Goal: Task Accomplishment & Management: Manage account settings

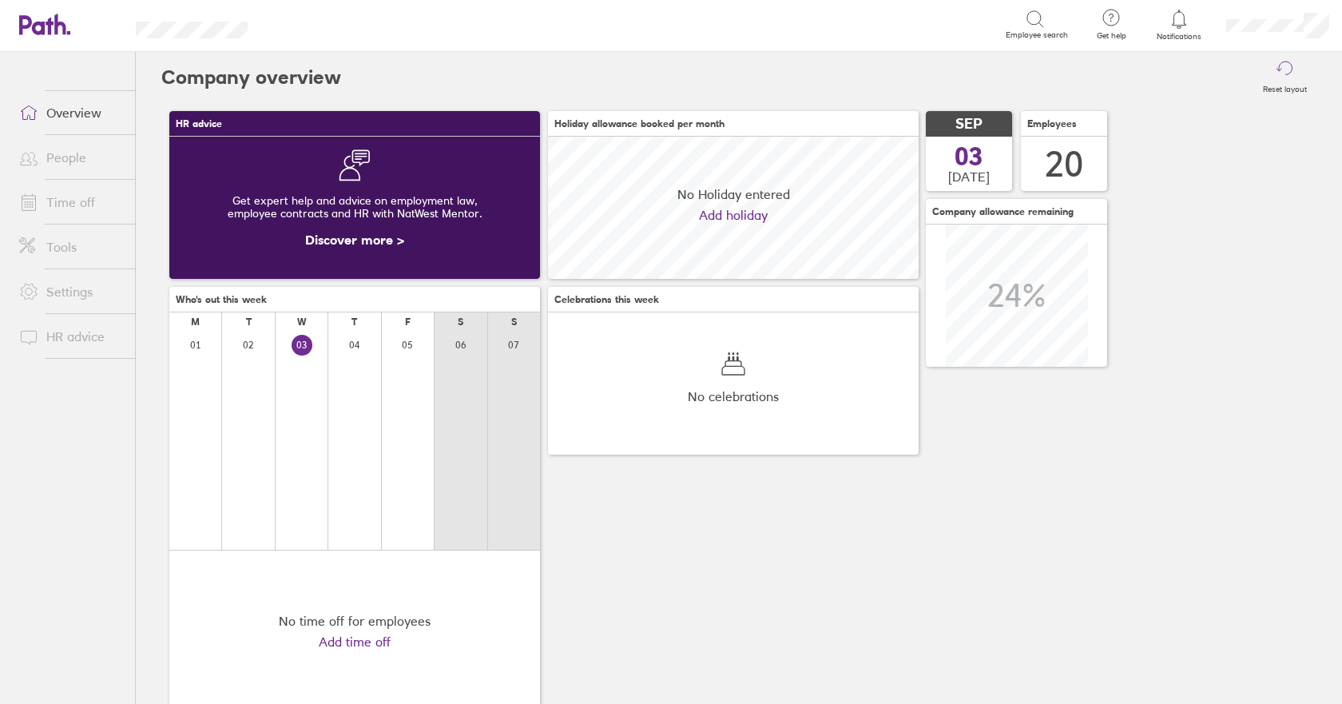
scroll to position [142, 371]
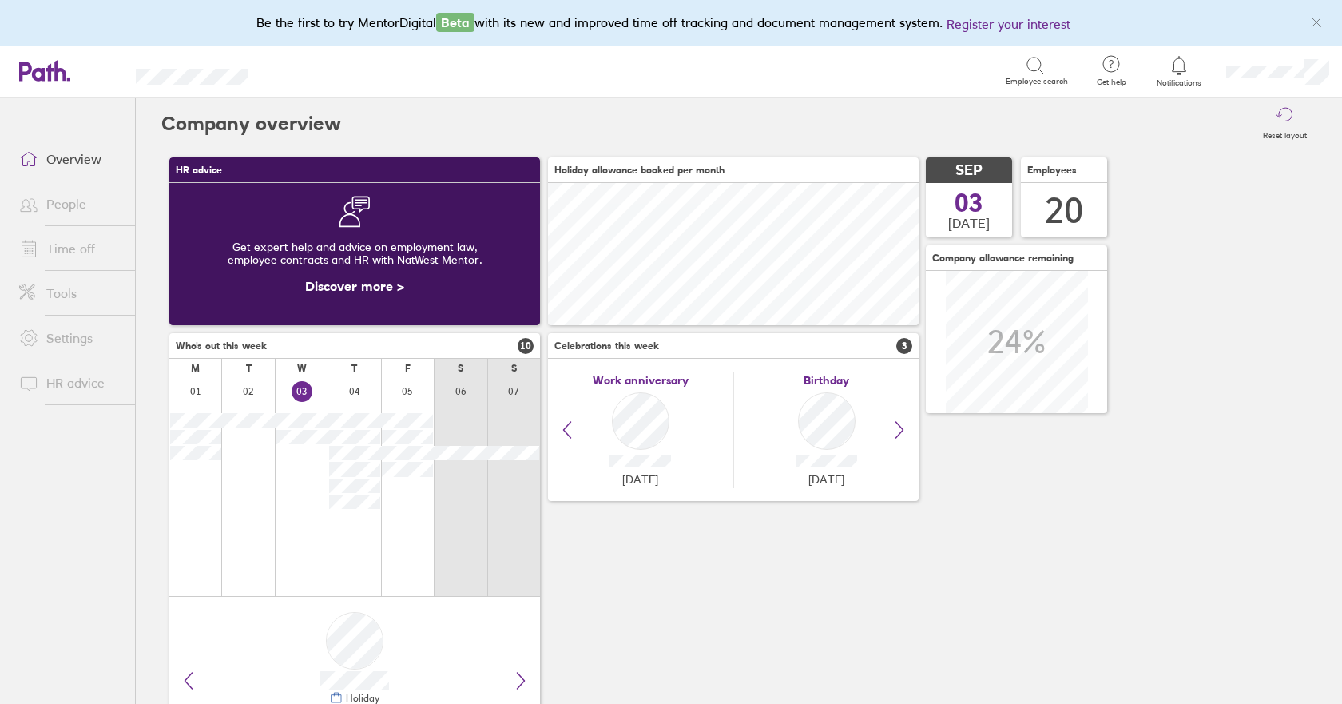
click at [82, 250] on link "Time off" at bounding box center [70, 249] width 129 height 32
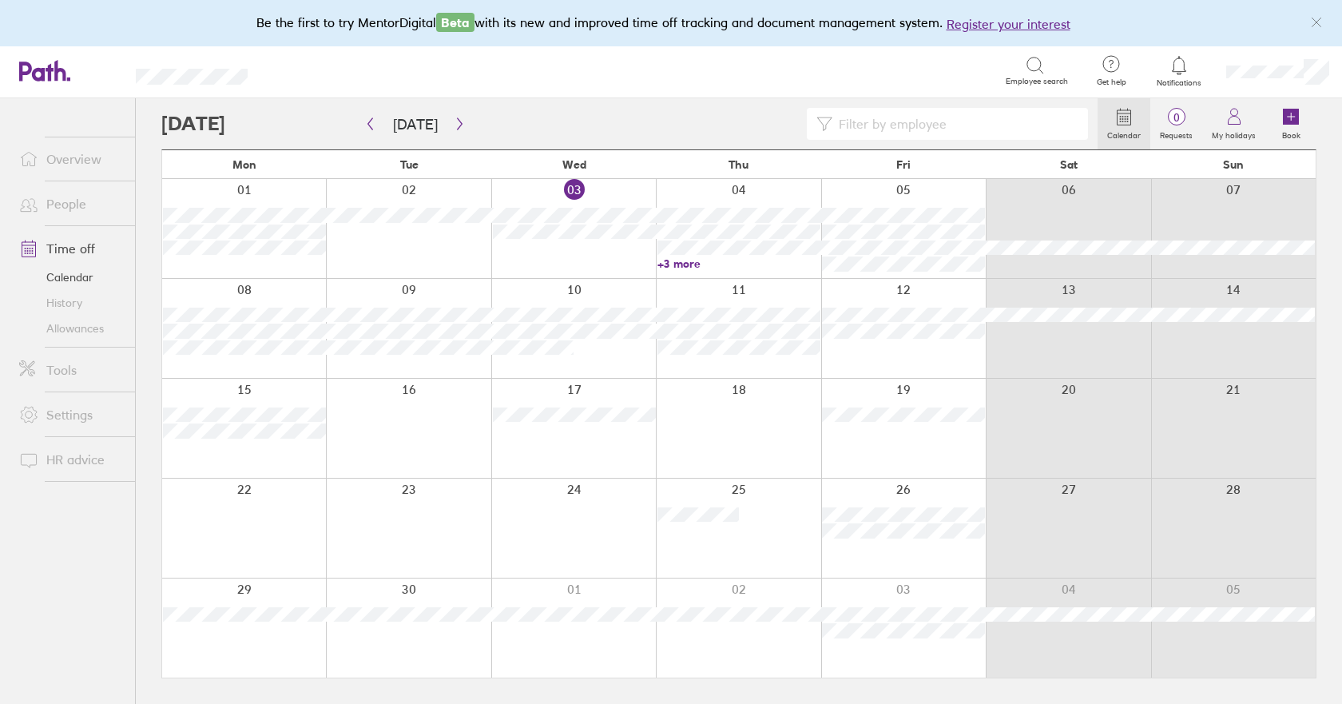
click at [687, 266] on link "+3 more" at bounding box center [739, 263] width 163 height 14
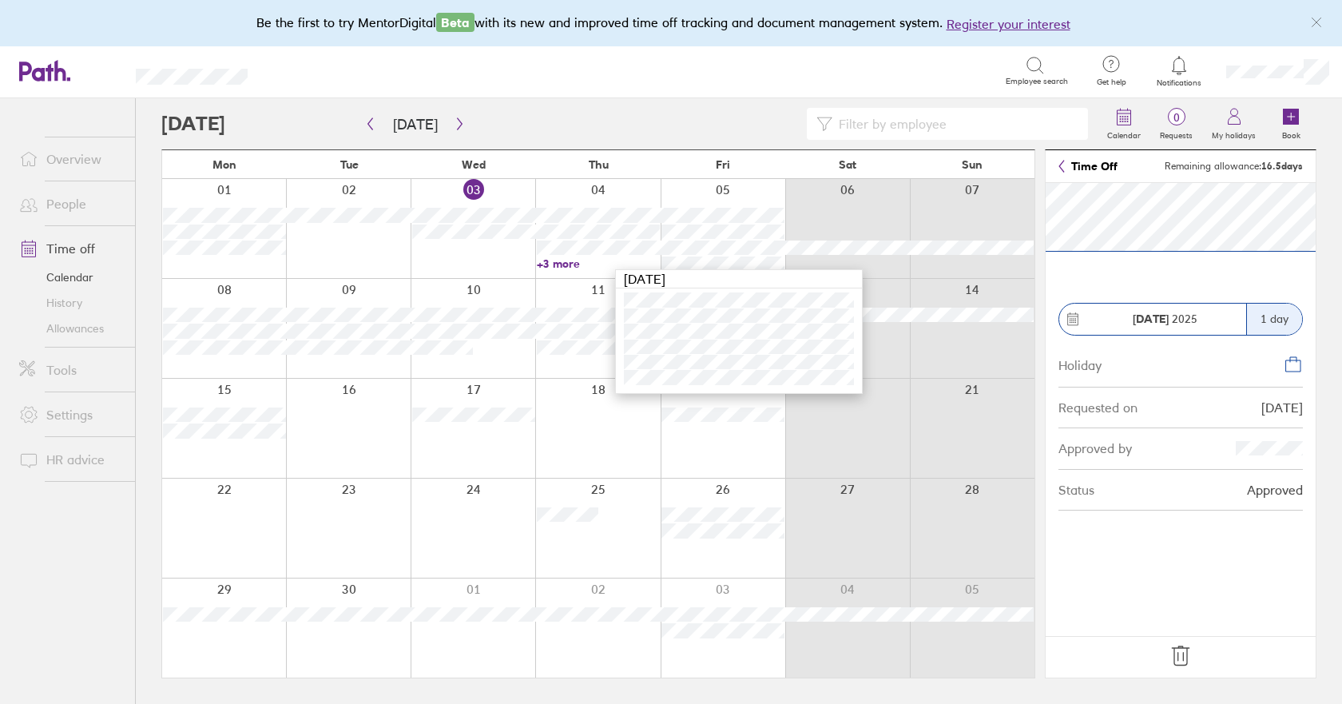
click at [1175, 650] on icon at bounding box center [1180, 655] width 17 height 19
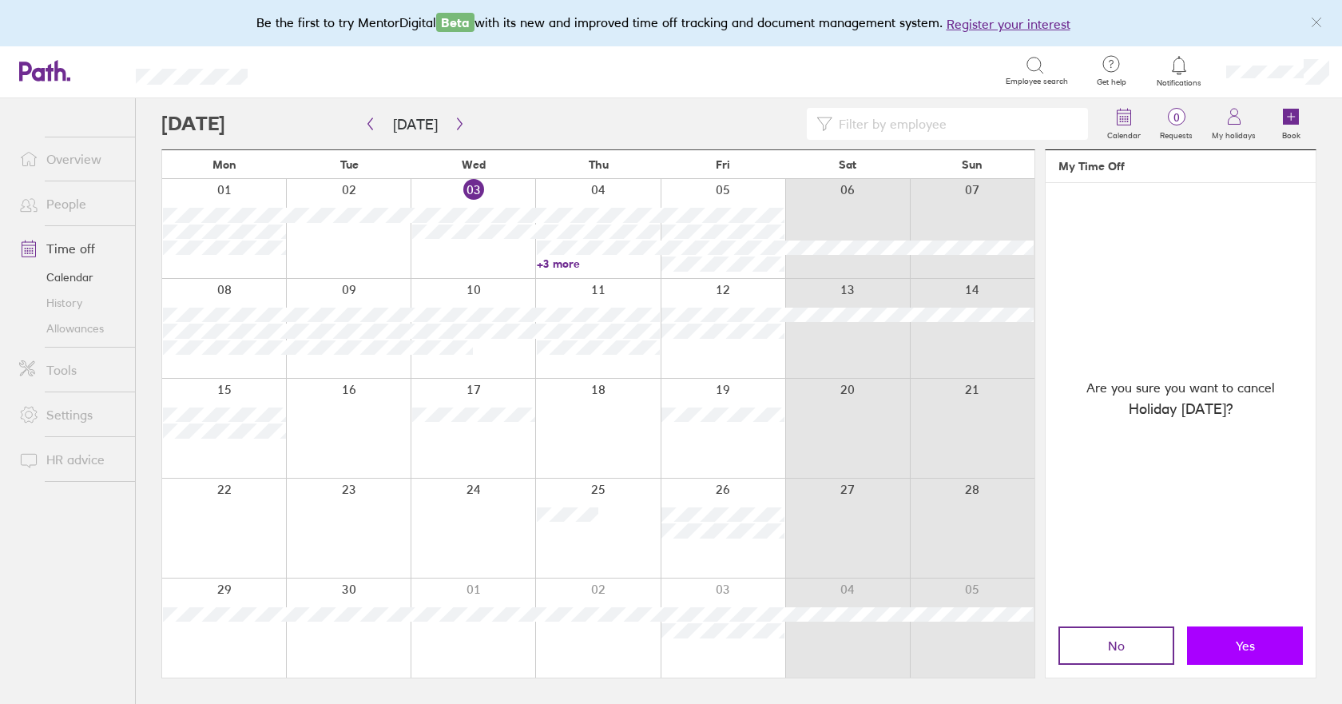
click at [1247, 644] on span "Yes" at bounding box center [1245, 645] width 19 height 14
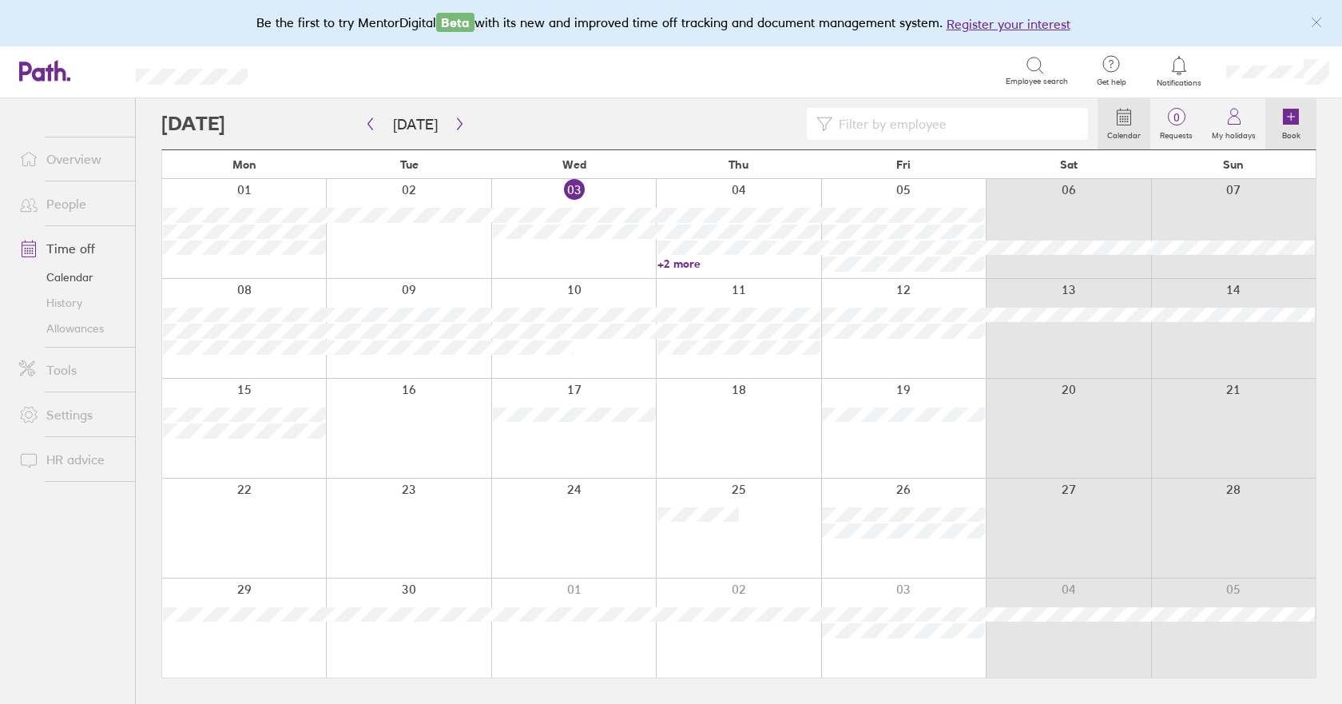
click at [1303, 123] on link "Book" at bounding box center [1291, 123] width 51 height 51
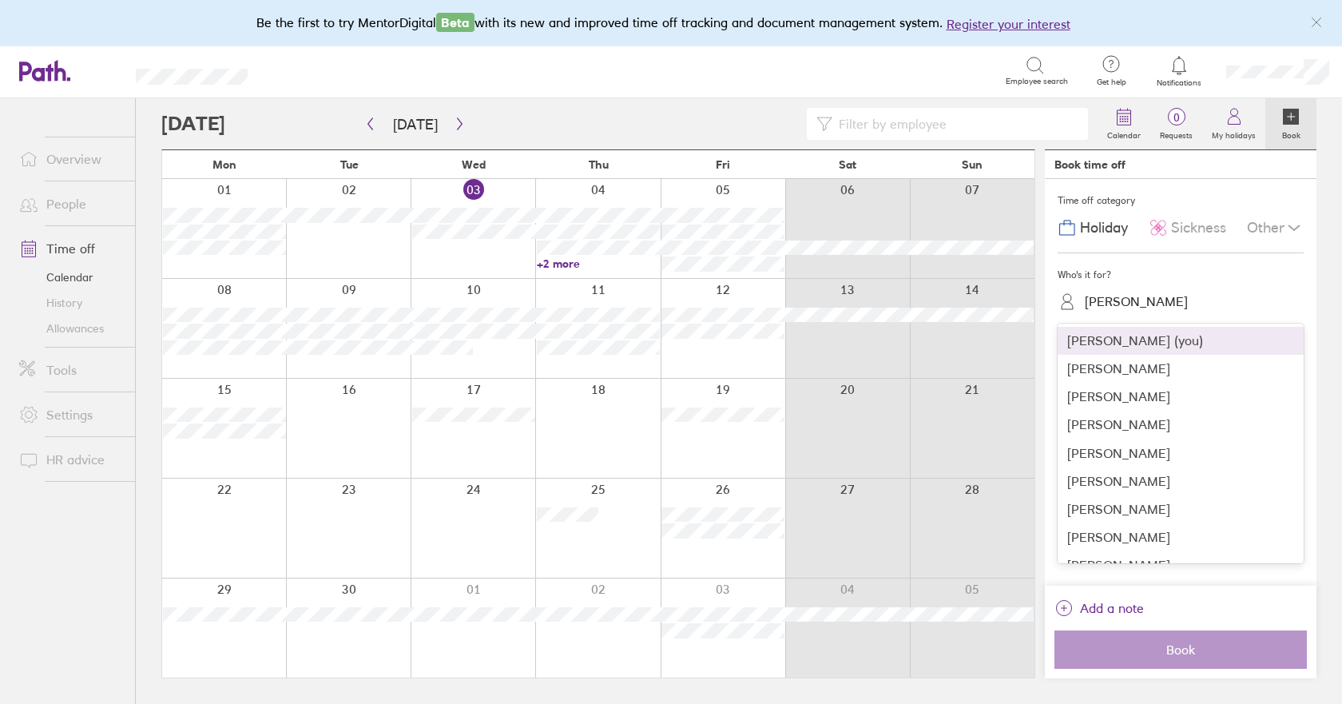
click at [1109, 301] on div "[PERSON_NAME]" at bounding box center [1136, 301] width 103 height 15
click at [1099, 483] on div "[PERSON_NAME]" at bounding box center [1181, 481] width 246 height 28
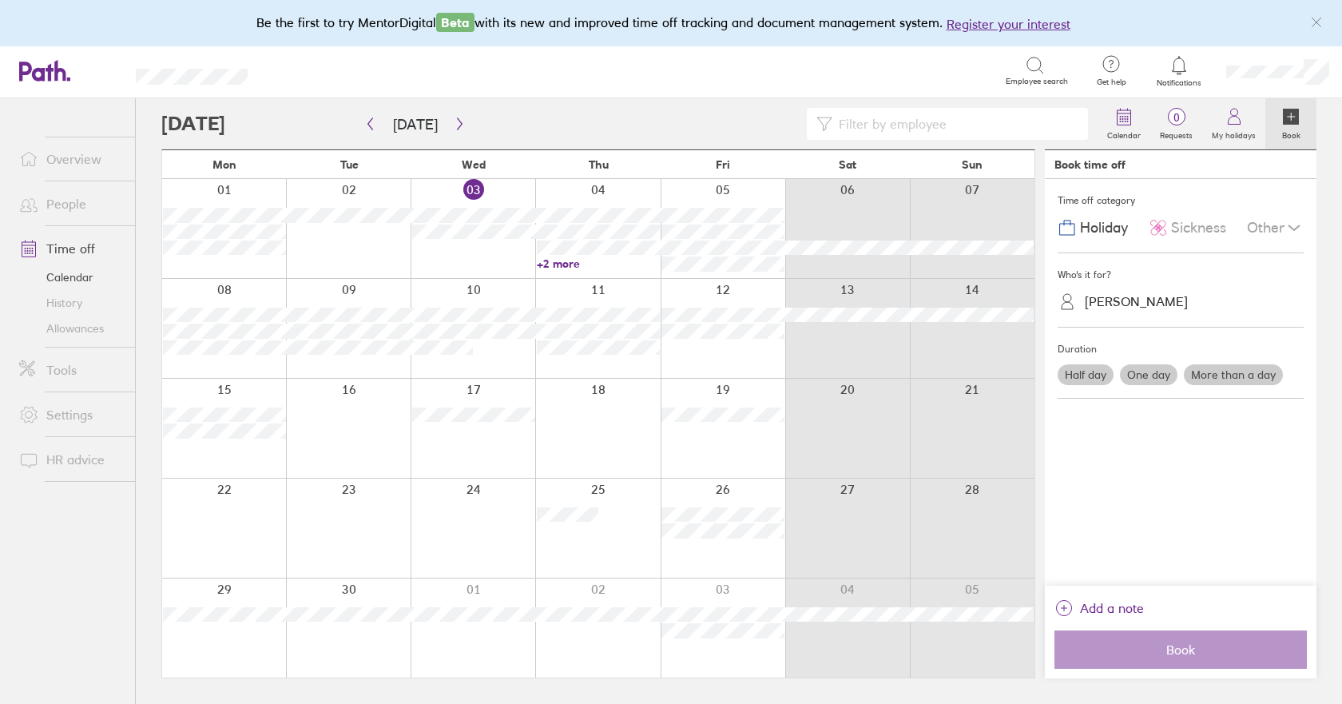
click at [1066, 375] on label "Half day" at bounding box center [1086, 374] width 56 height 21
click at [0, 0] on input "Half day" at bounding box center [0, 0] width 0 height 0
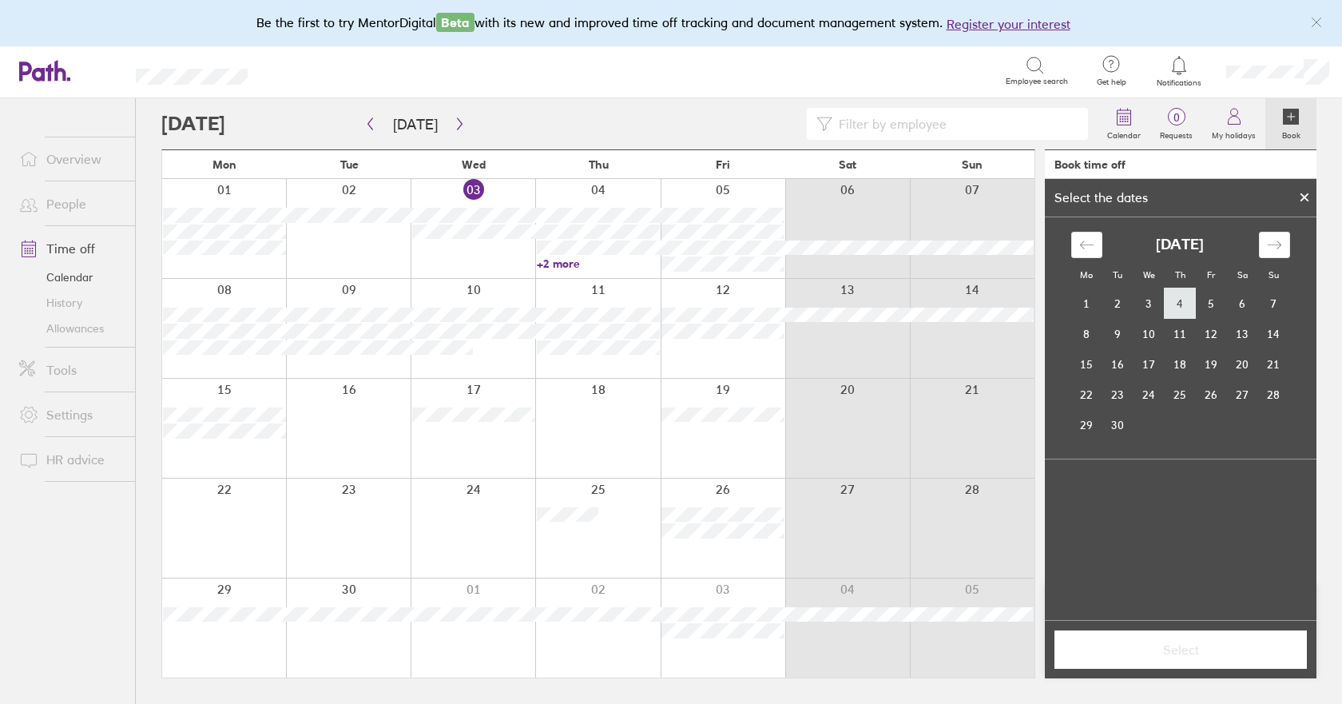
click at [1174, 305] on td "4" at bounding box center [1180, 303] width 31 height 30
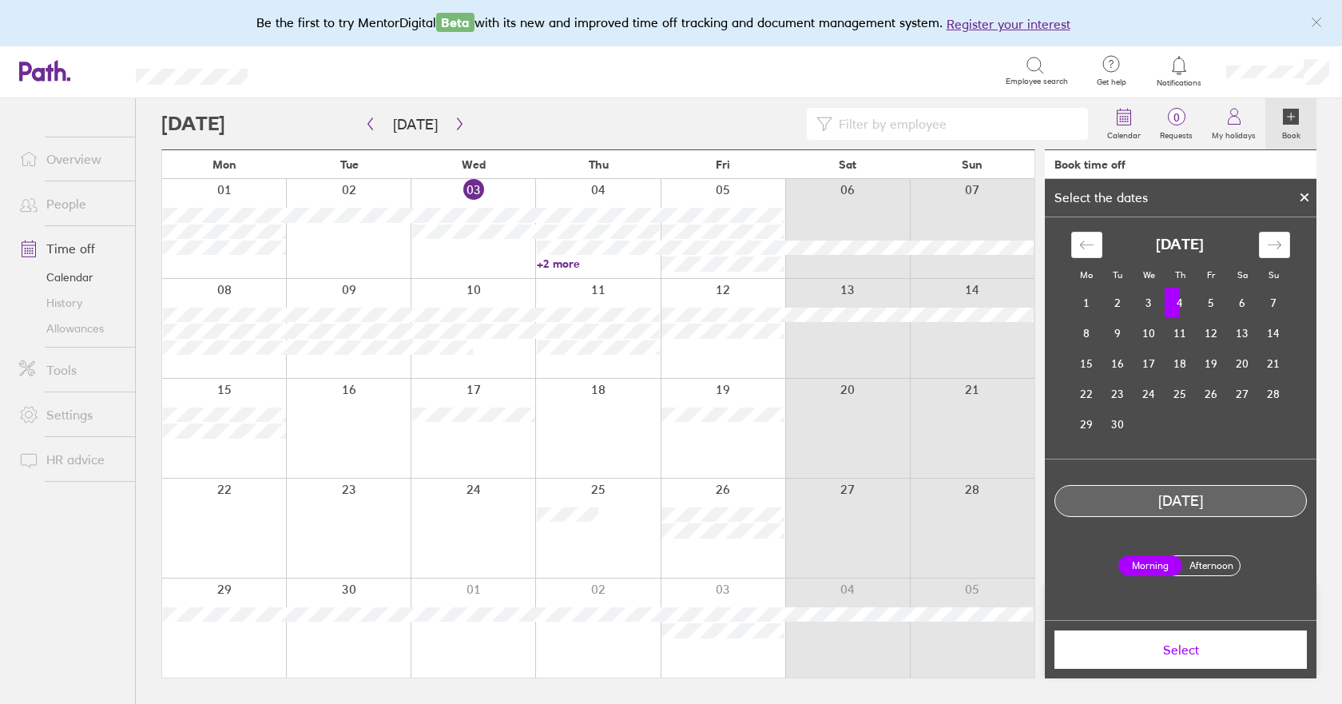
click at [1213, 566] on label "Afternoon" at bounding box center [1211, 565] width 64 height 19
click at [0, 0] on input "Afternoon" at bounding box center [0, 0] width 0 height 0
click at [1179, 658] on button "Select" at bounding box center [1181, 649] width 252 height 38
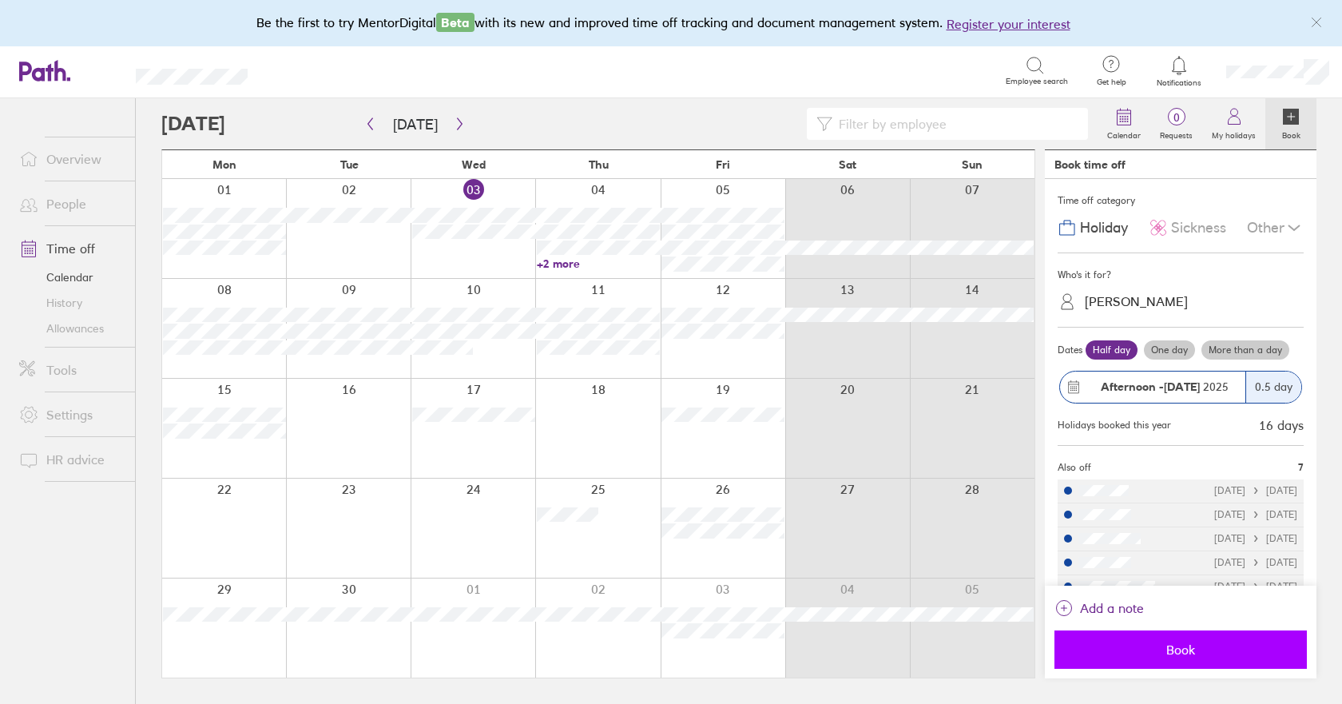
click at [1215, 646] on span "Book" at bounding box center [1181, 649] width 230 height 14
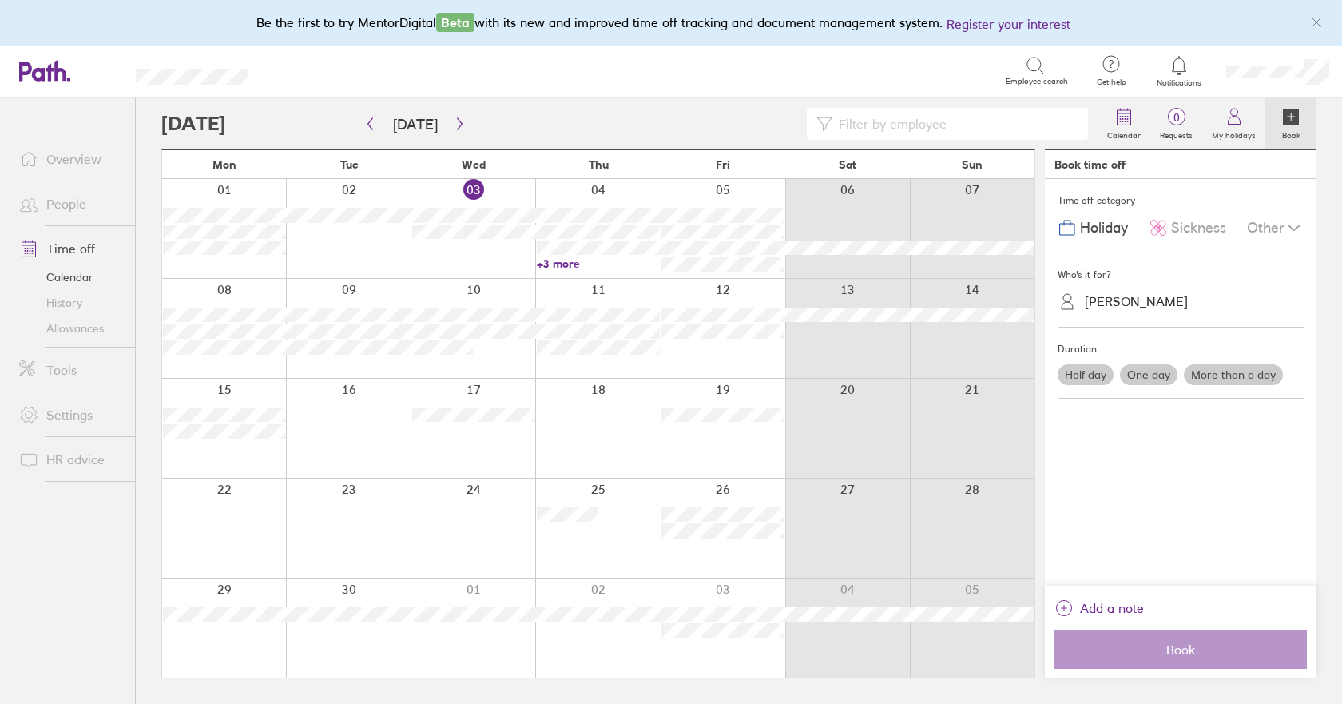
click at [83, 329] on link "Allowances" at bounding box center [70, 329] width 129 height 26
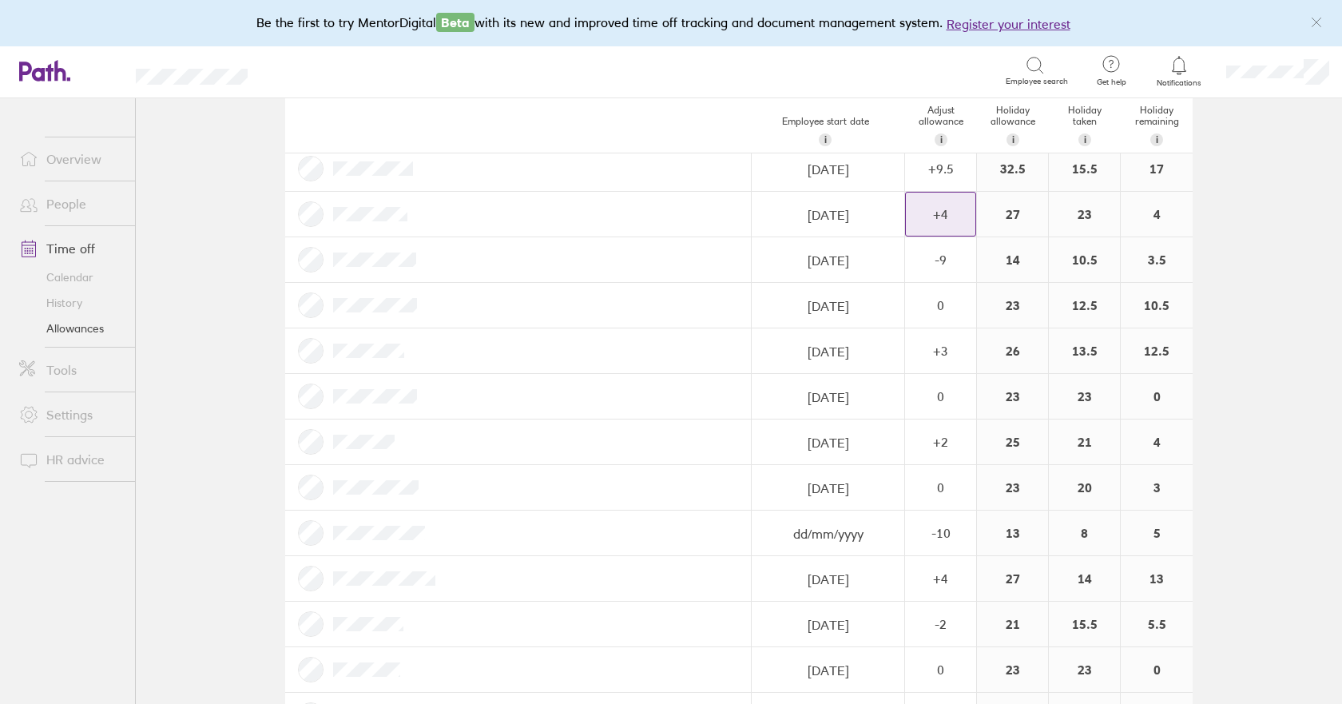
scroll to position [400, 0]
